Goal: Find specific page/section: Find specific page/section

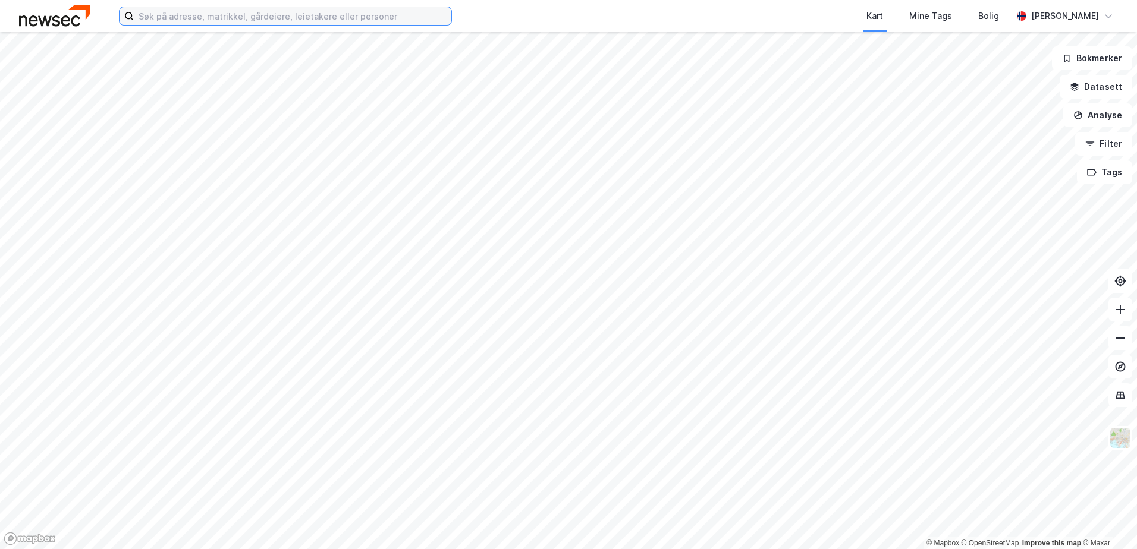
click at [243, 12] on input at bounding box center [293, 16] width 318 height 18
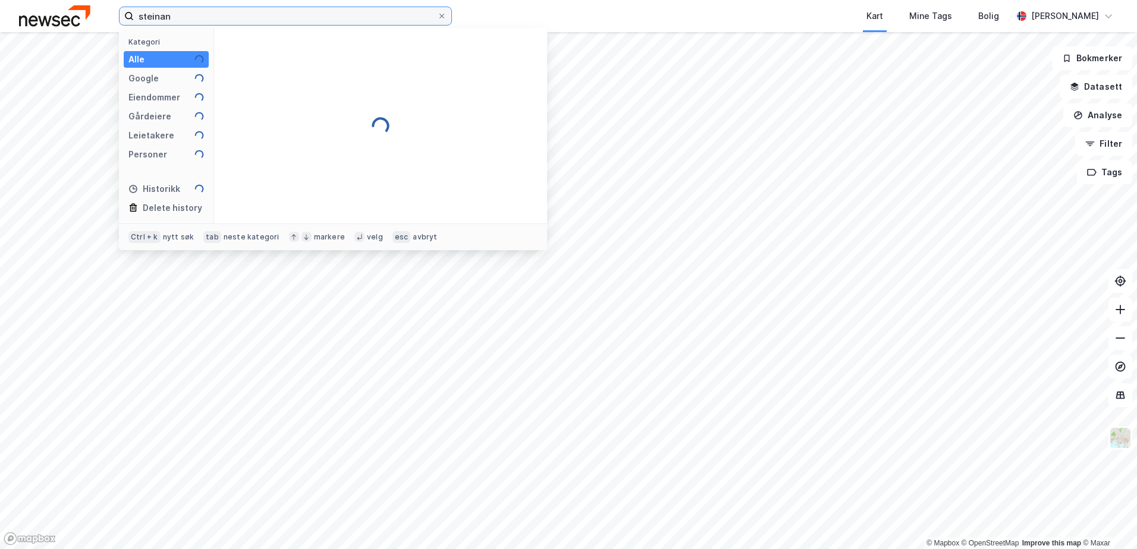
type input "steinan"
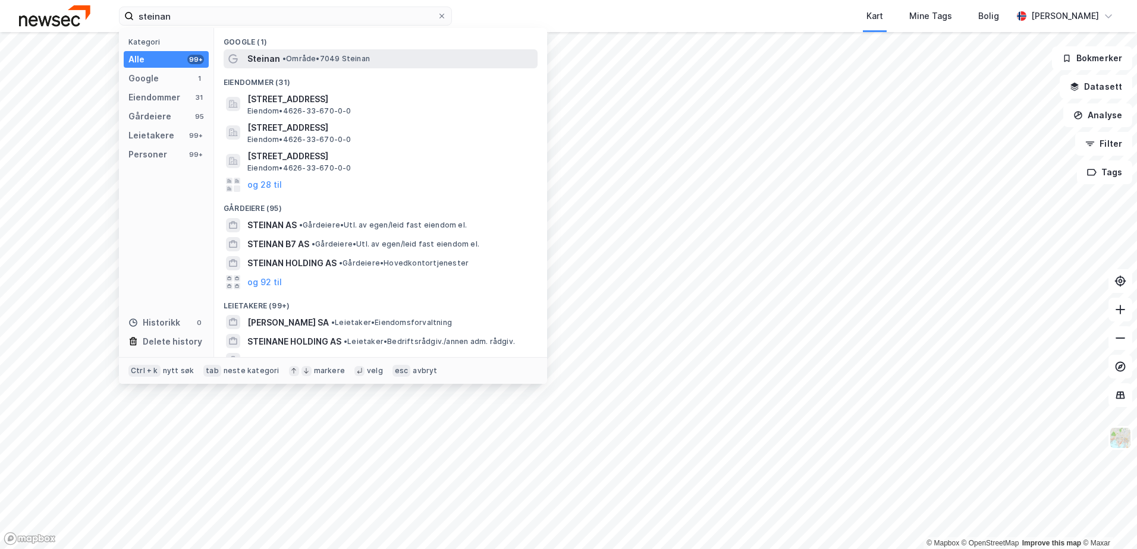
click at [282, 57] on span "•" at bounding box center [284, 58] width 4 height 9
